Goal: Task Accomplishment & Management: Manage account settings

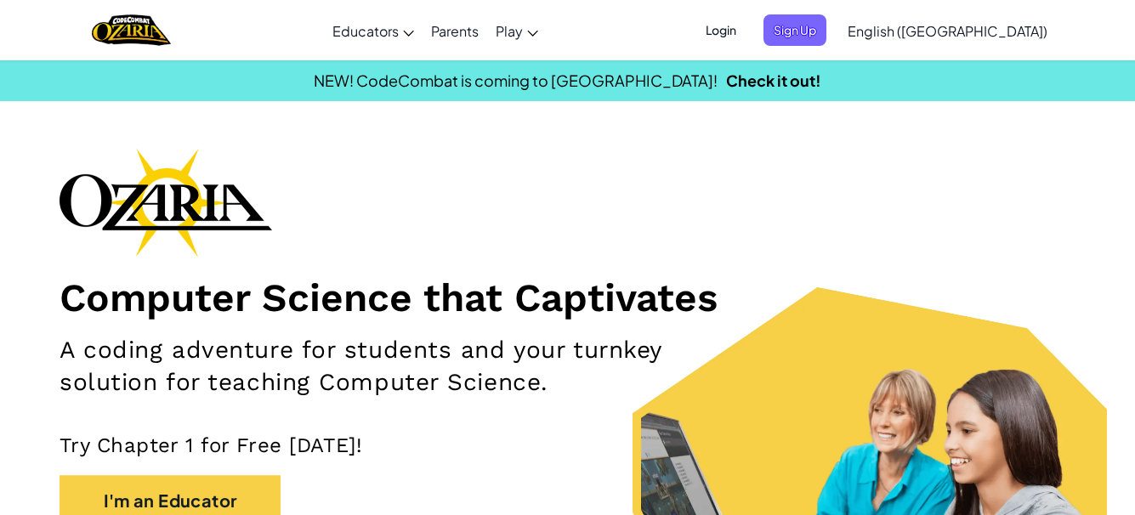
click at [746, 33] on span "Login" at bounding box center [720, 29] width 51 height 31
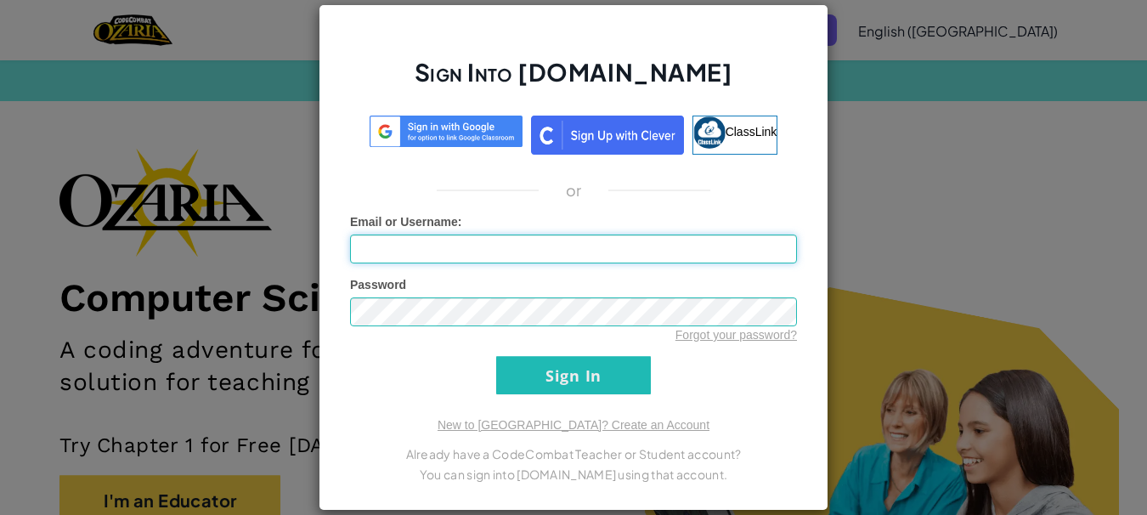
type input "[EMAIL_ADDRESS][DOMAIN_NAME]"
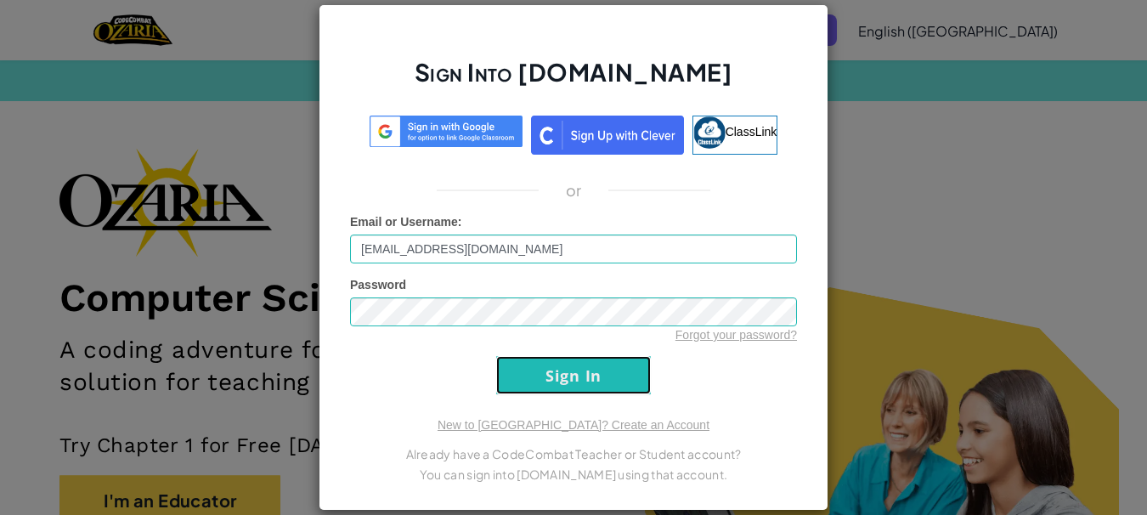
click at [528, 388] on input "Sign In" at bounding box center [573, 375] width 155 height 38
